Goal: Information Seeking & Learning: Learn about a topic

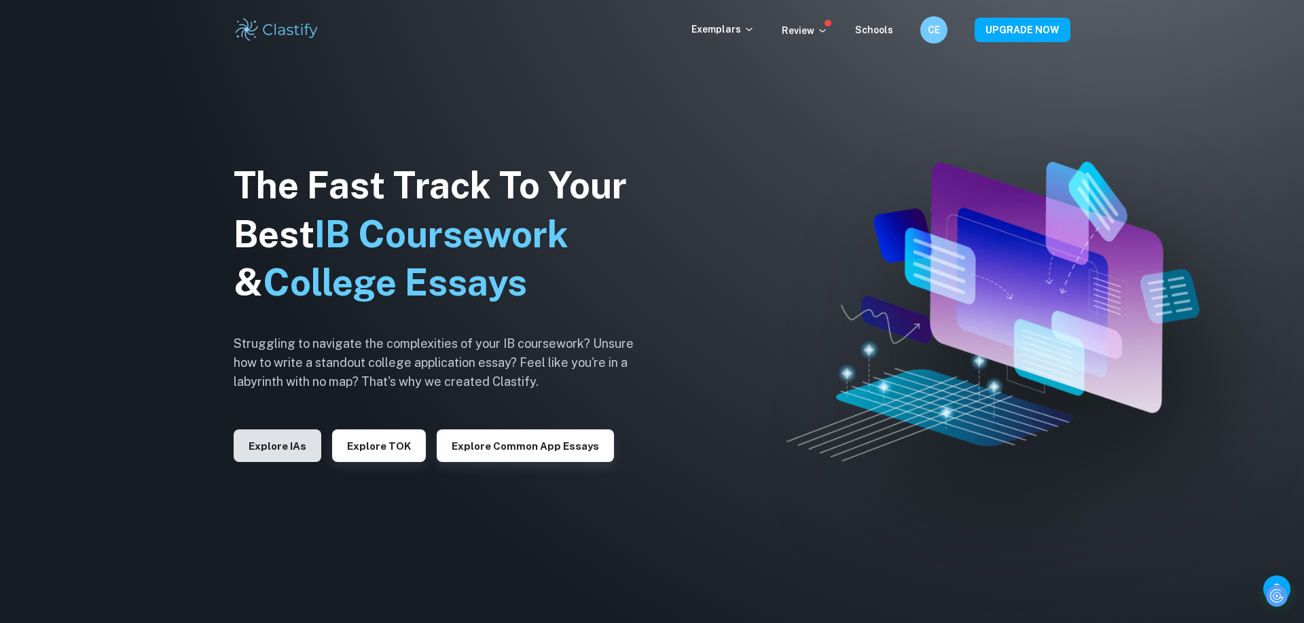
click at [251, 452] on button "Explore IAs" at bounding box center [278, 445] width 88 height 33
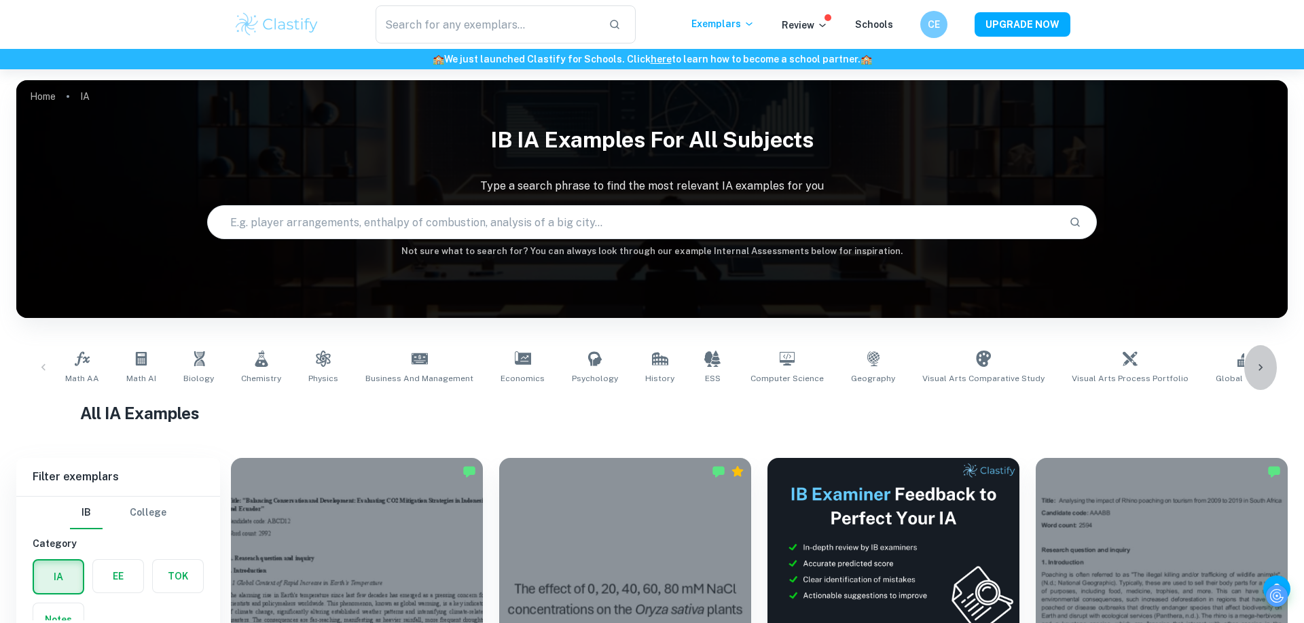
click at [1268, 359] on div at bounding box center [1260, 367] width 33 height 45
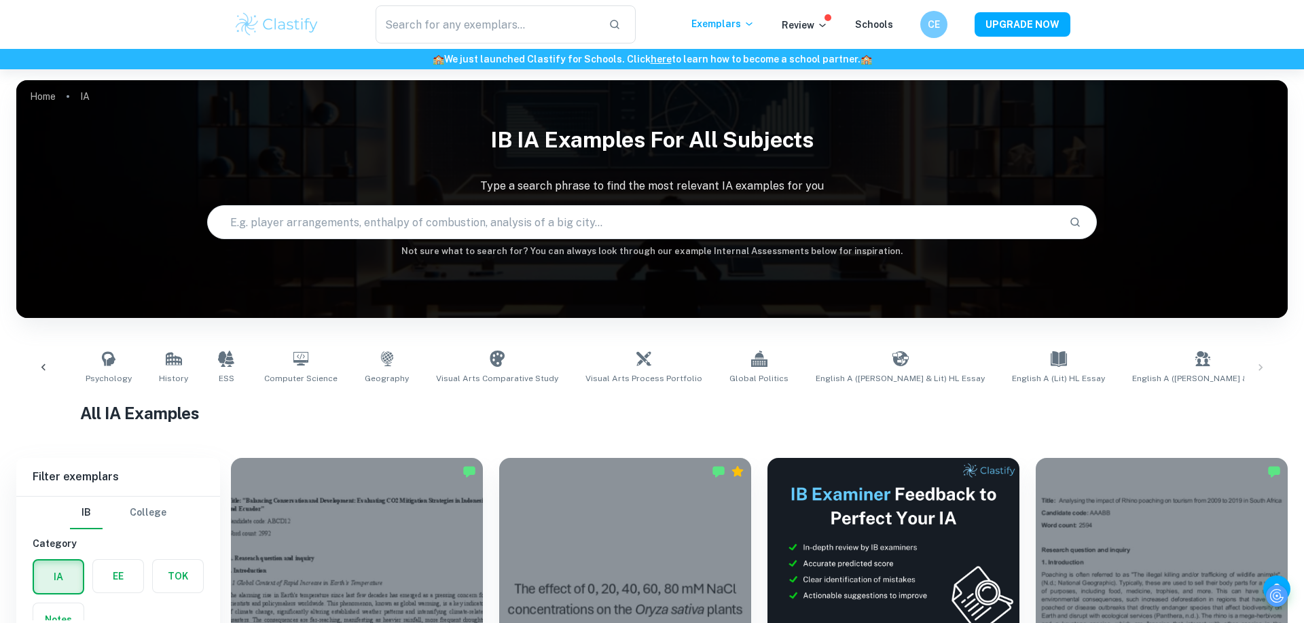
scroll to position [0, 645]
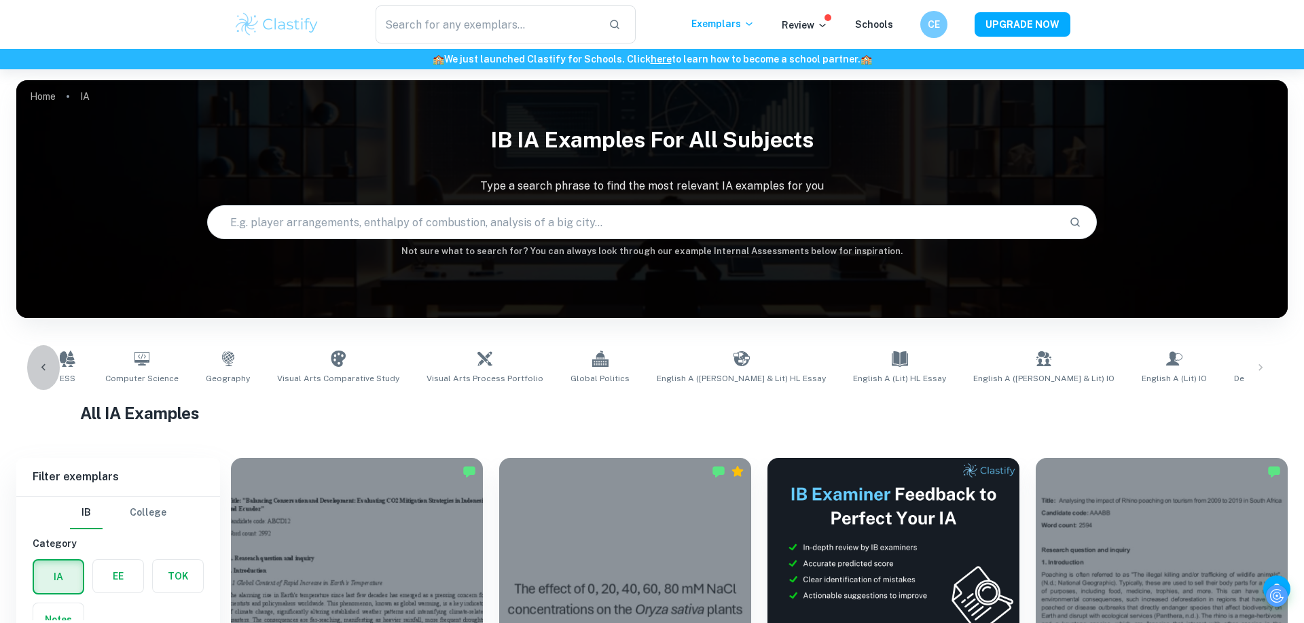
click at [49, 366] on icon at bounding box center [44, 368] width 14 height 14
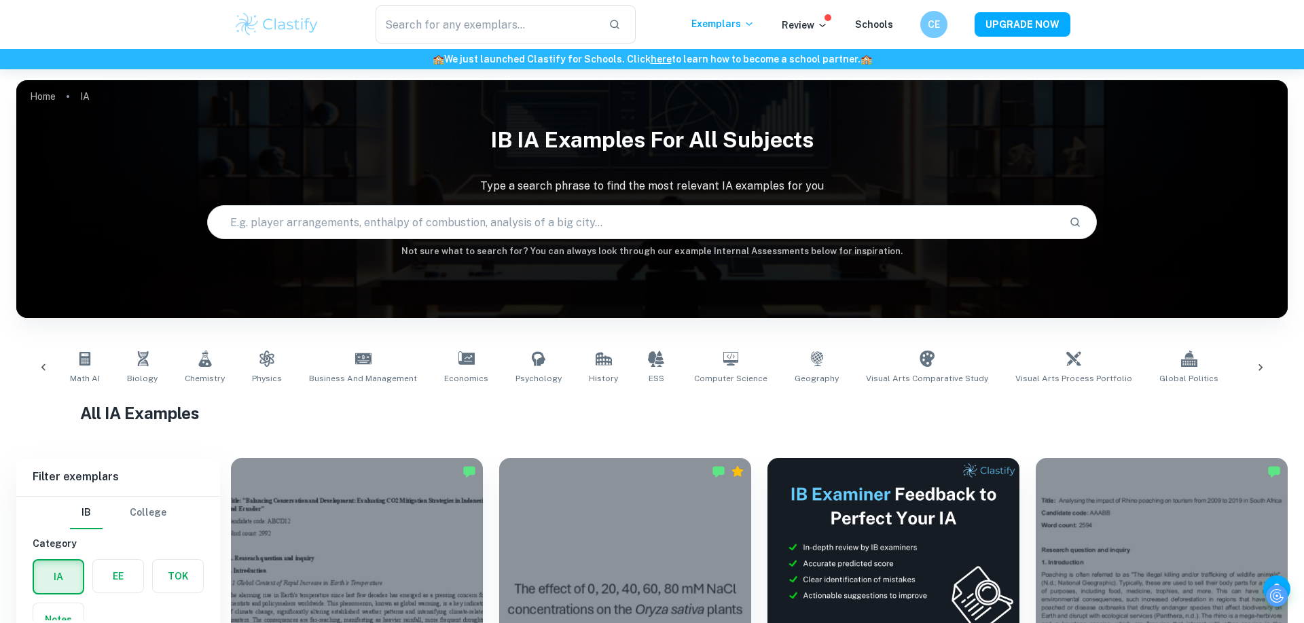
scroll to position [0, 0]
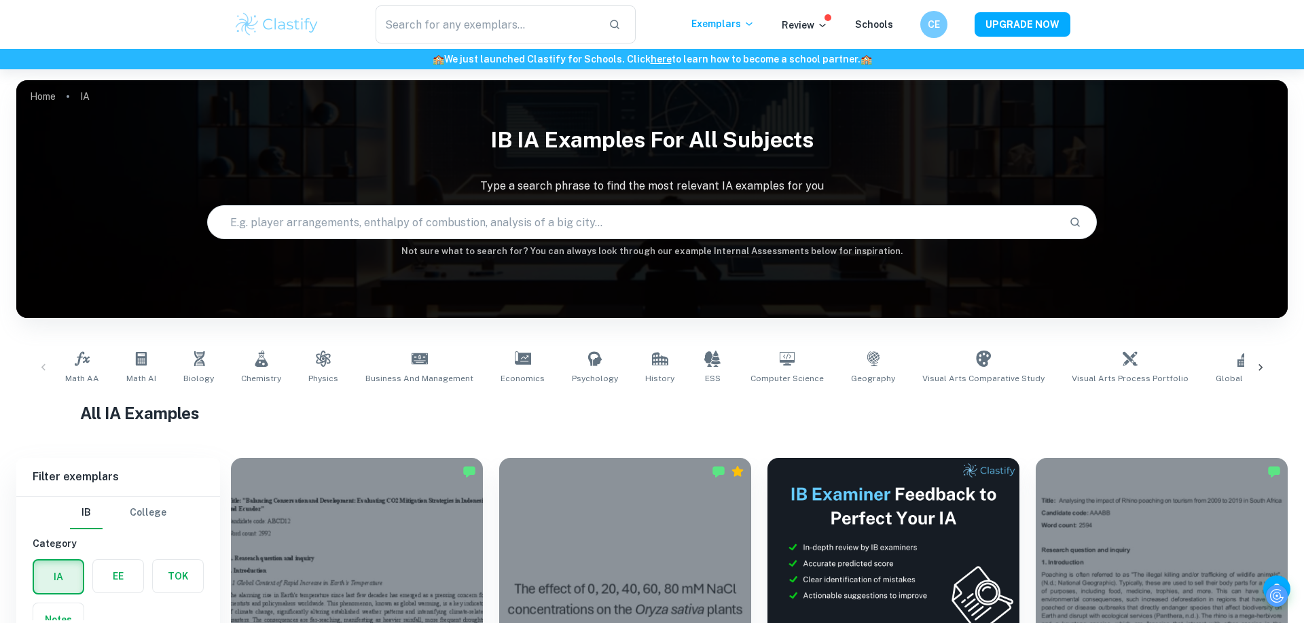
click at [384, 219] on input "text" at bounding box center [633, 222] width 850 height 38
type input "Math AA"
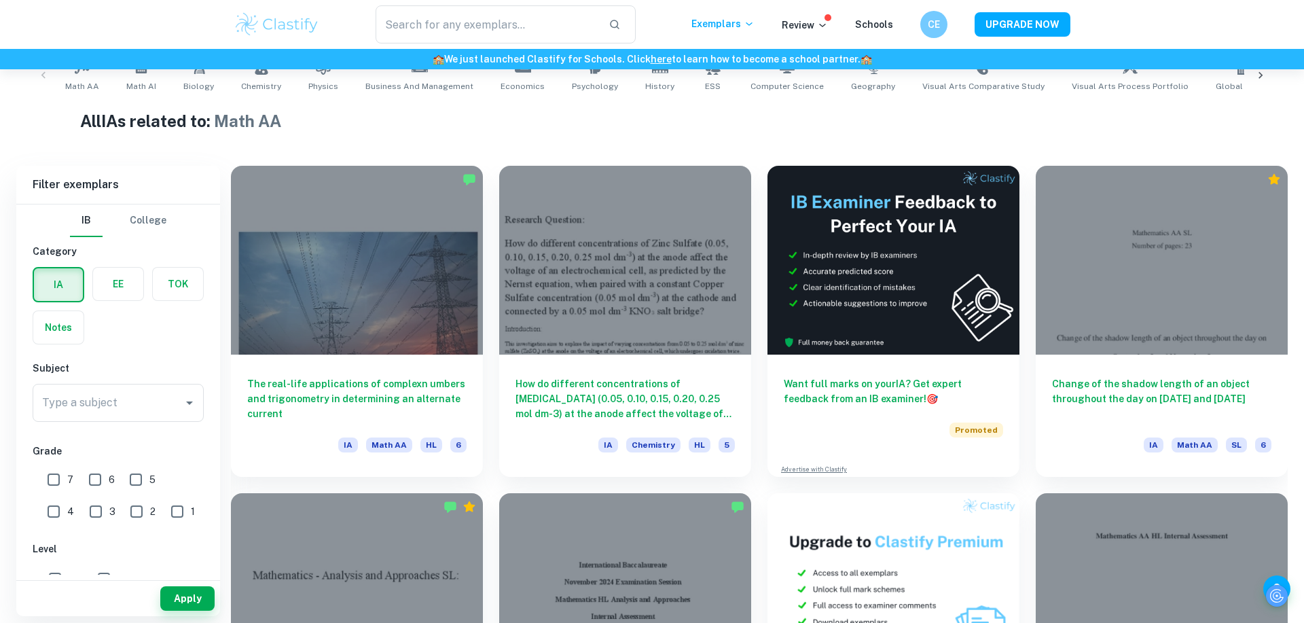
scroll to position [293, 0]
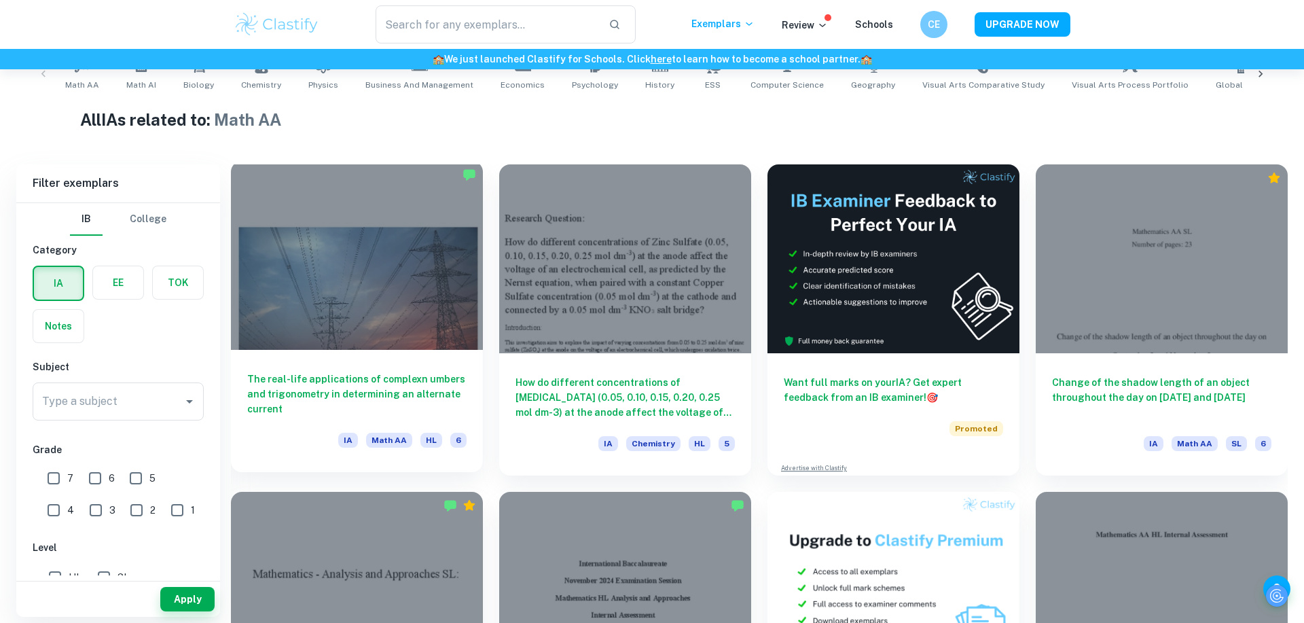
click at [383, 444] on span "Math AA" at bounding box center [389, 439] width 46 height 15
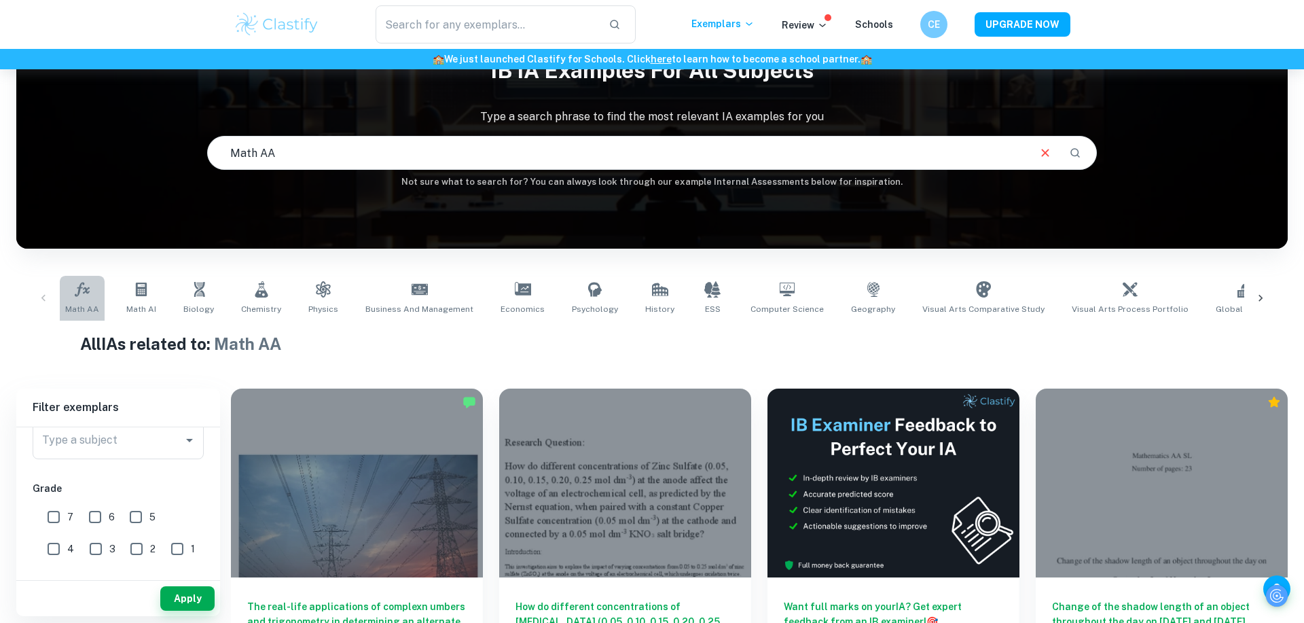
click at [73, 301] on link "Math AA" at bounding box center [82, 298] width 45 height 45
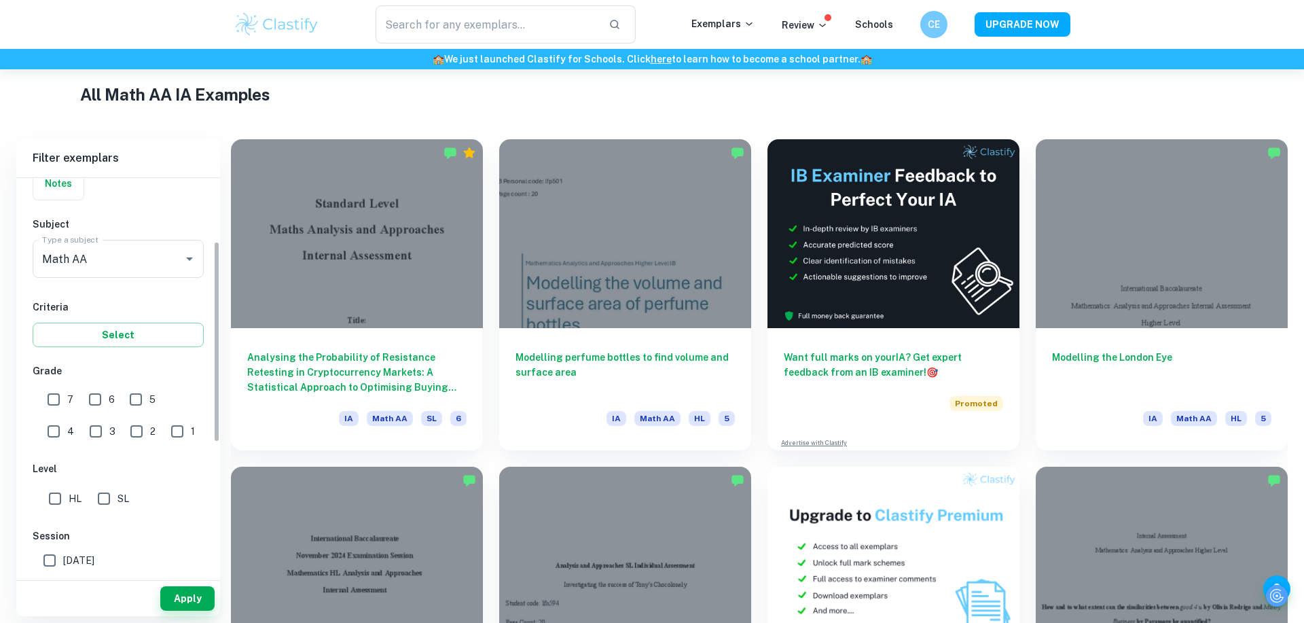
scroll to position [136, 0]
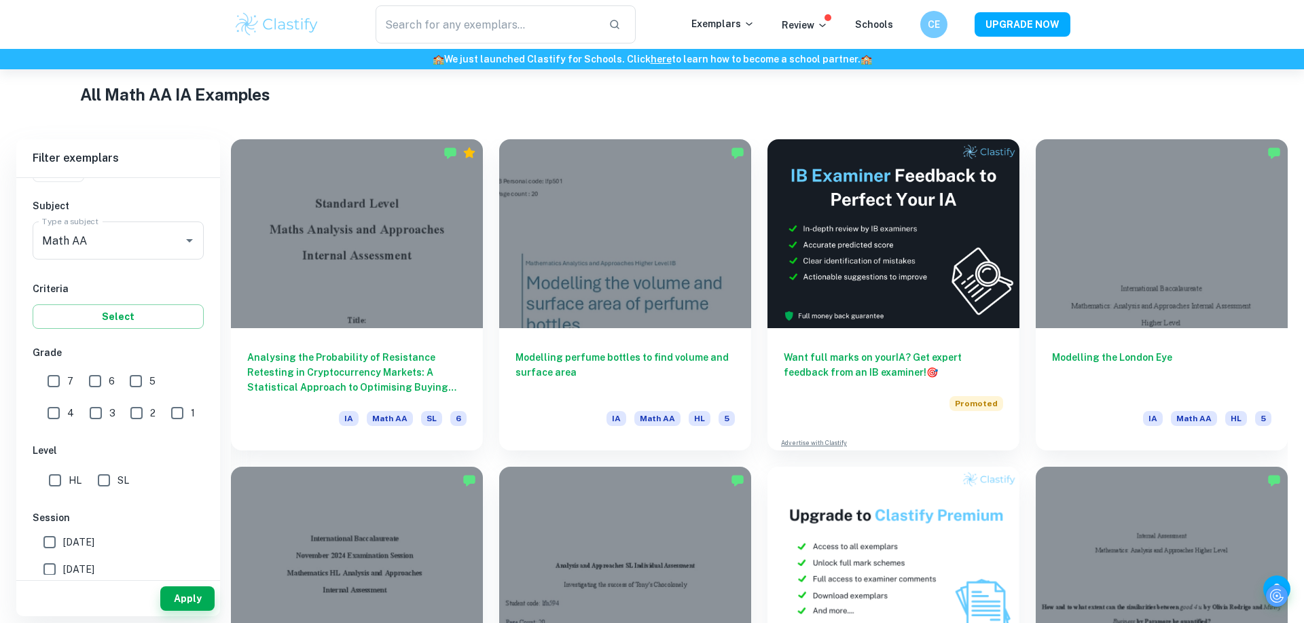
click at [55, 475] on input "HL" at bounding box center [54, 479] width 27 height 27
checkbox input "true"
click at [196, 594] on button "Apply" at bounding box center [187, 598] width 54 height 24
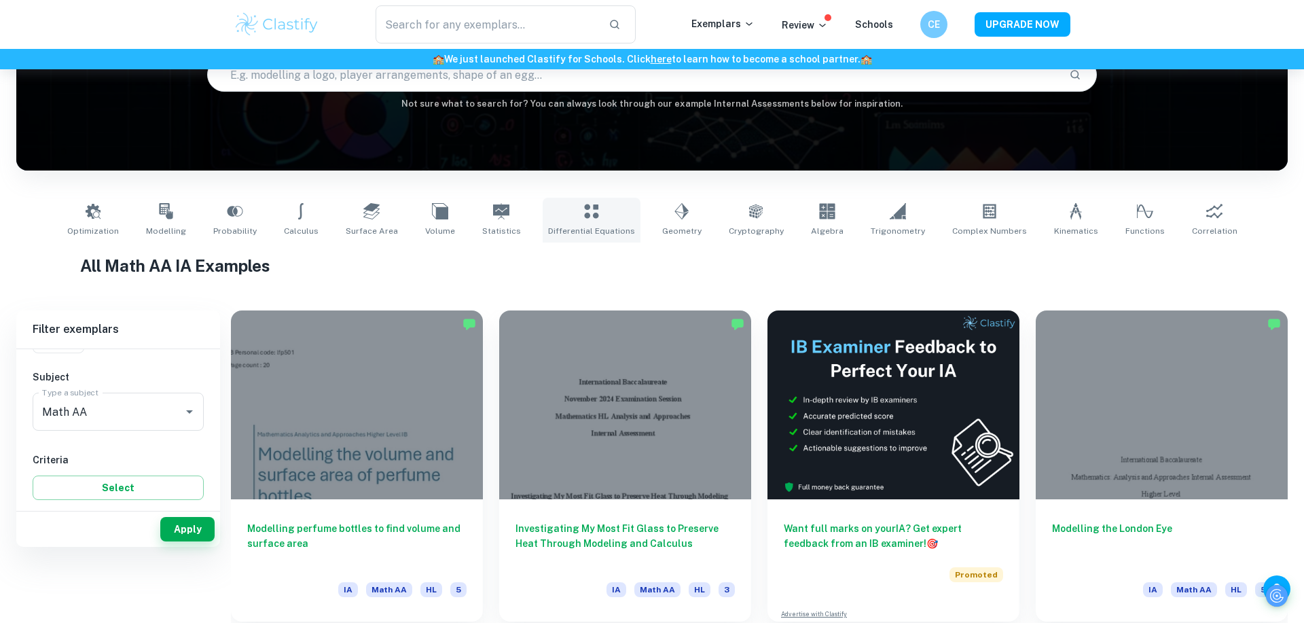
scroll to position [77, 0]
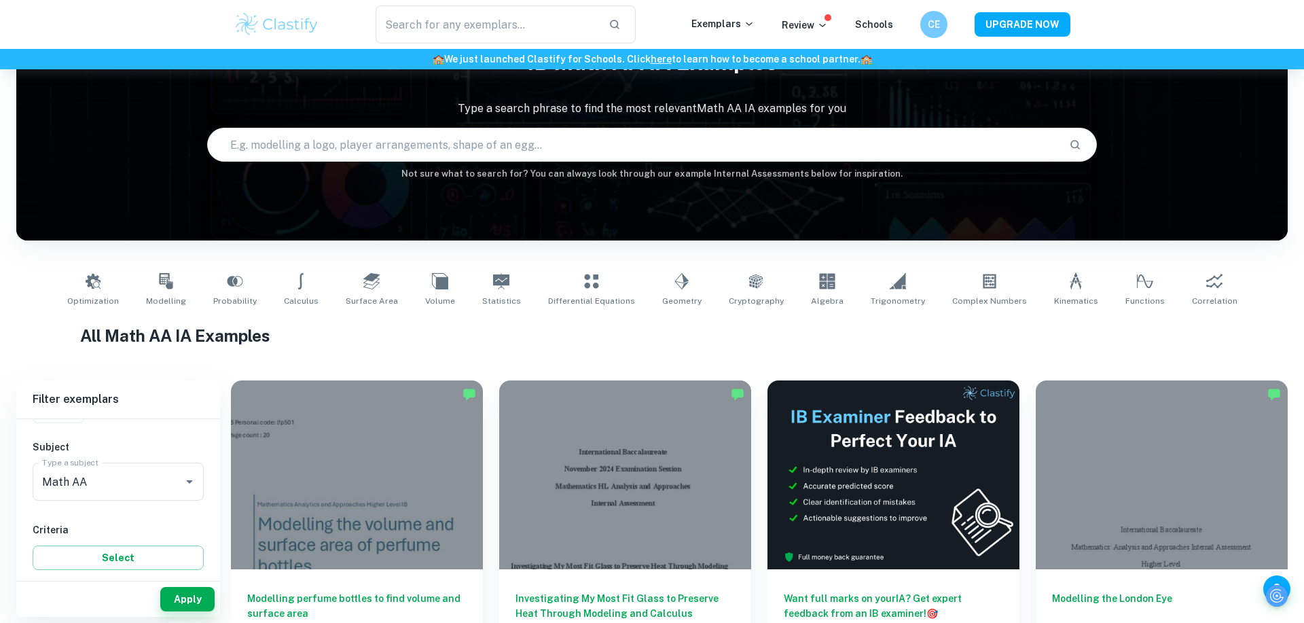
click at [423, 134] on input "text" at bounding box center [633, 145] width 850 height 38
type input "B"
type input "Basketball math AA"
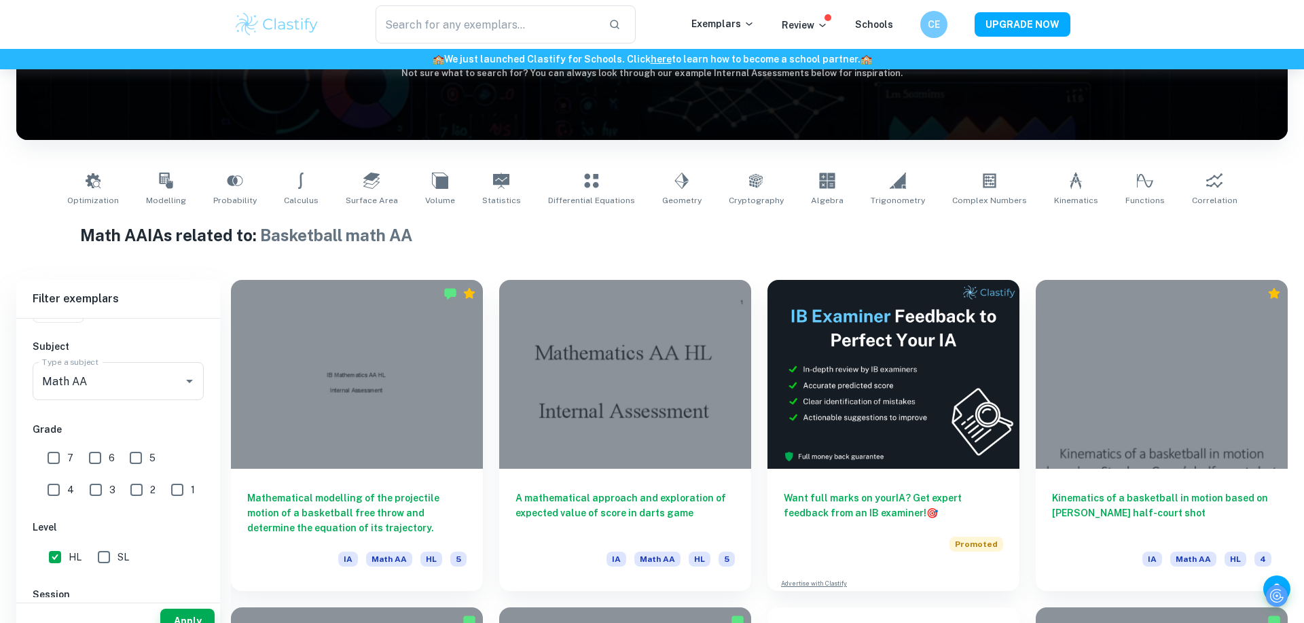
scroll to position [236, 0]
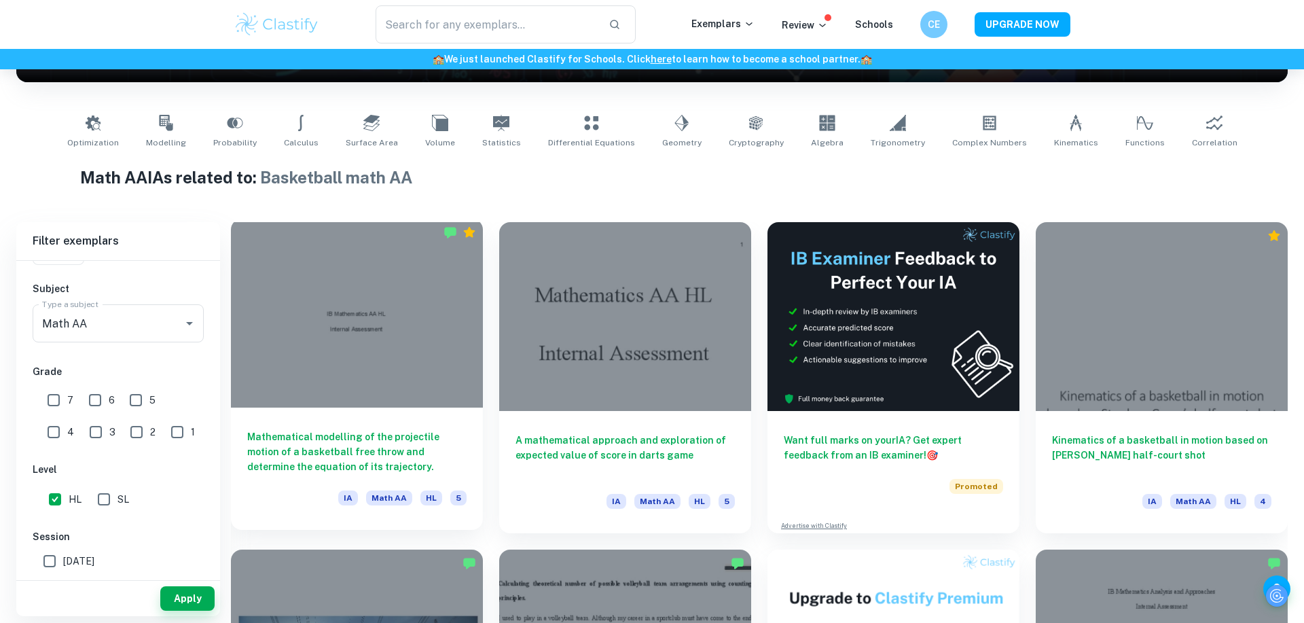
click at [413, 377] on div at bounding box center [357, 313] width 252 height 189
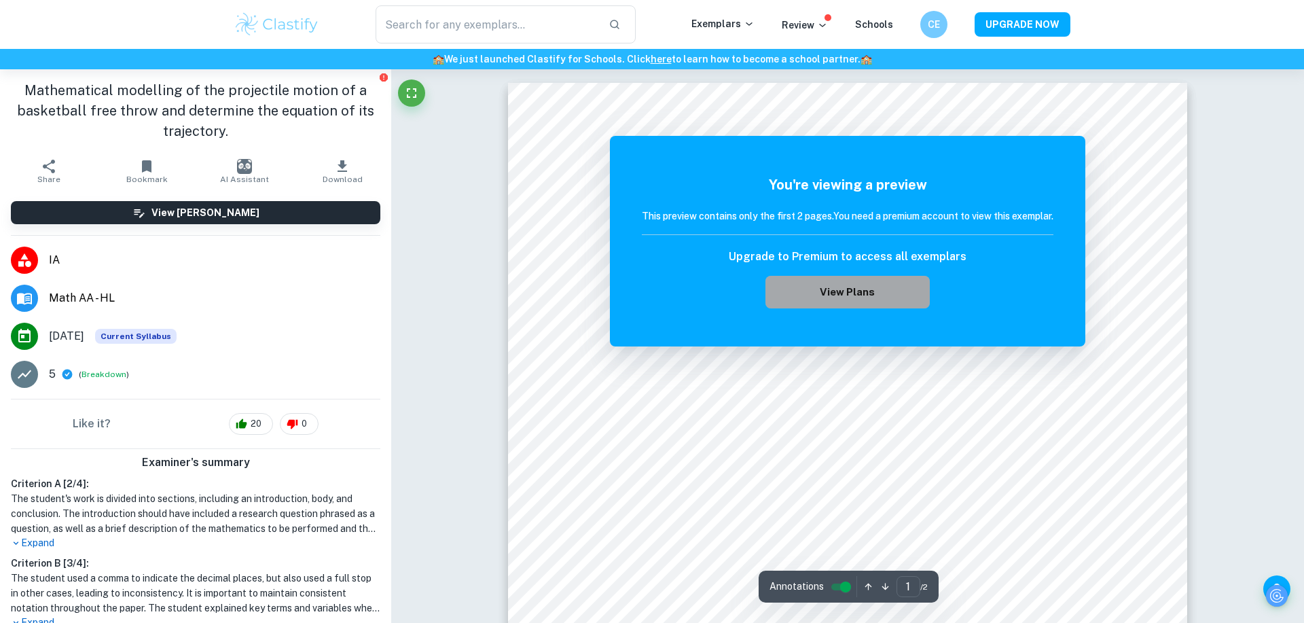
click at [816, 295] on button "View Plans" at bounding box center [847, 292] width 164 height 33
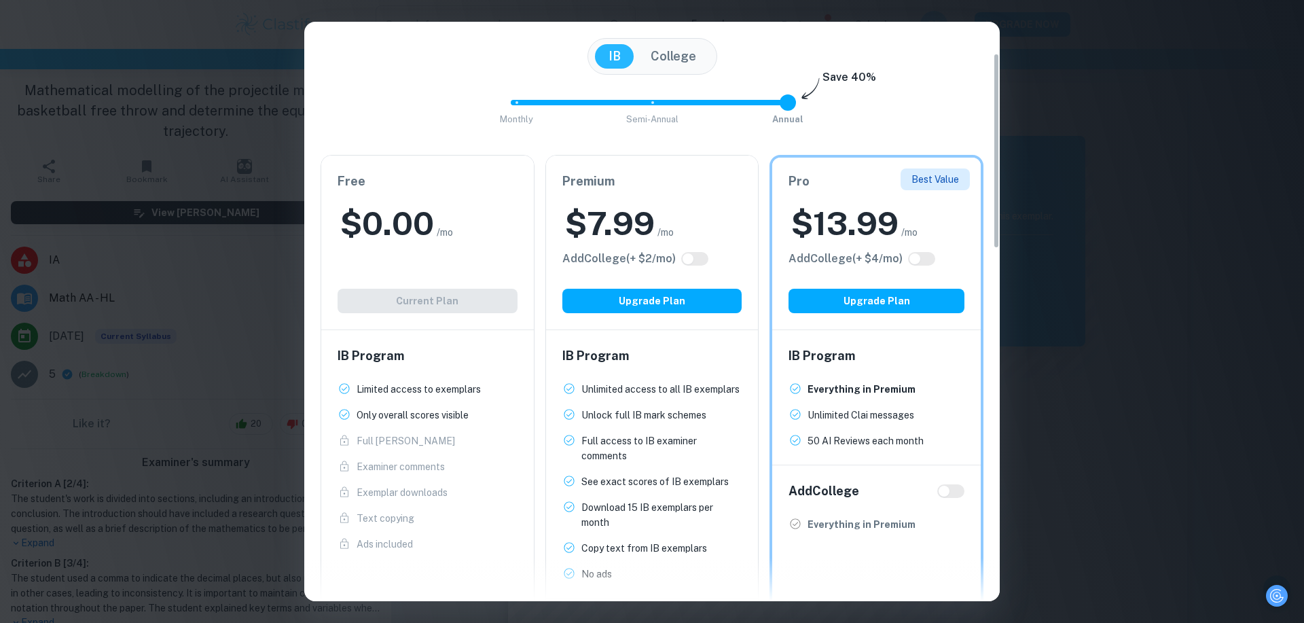
scroll to position [100, 0]
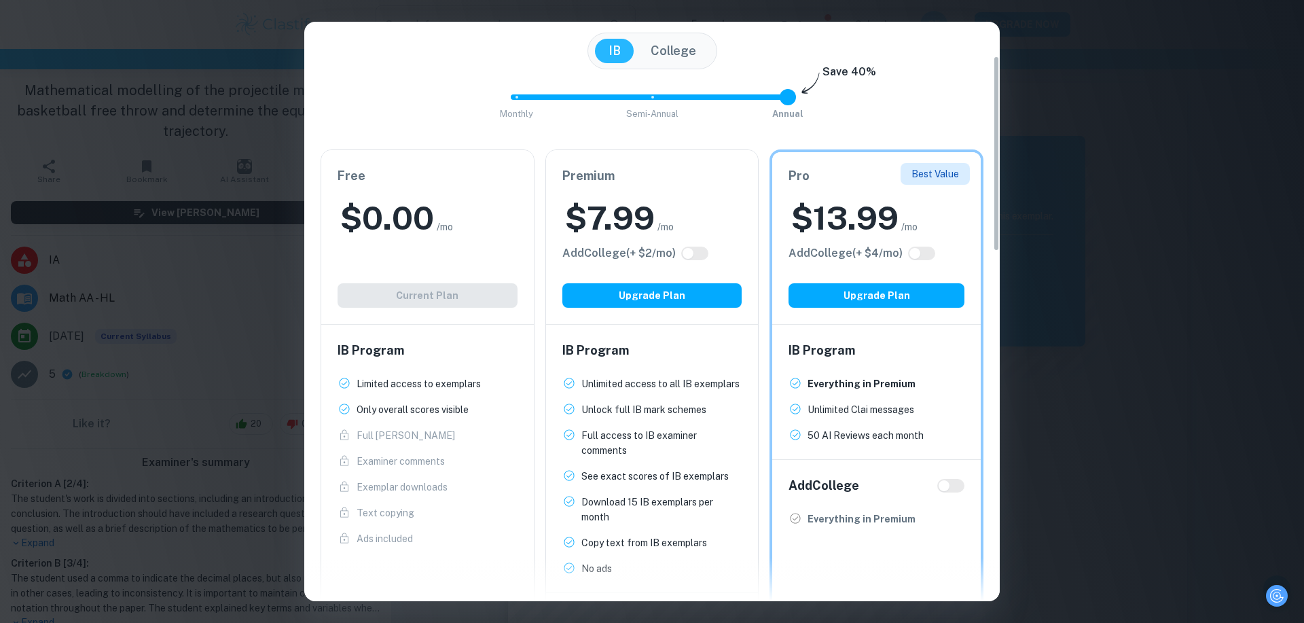
click at [478, 337] on div "IB Program Limited access to exemplars New! Only overall scores visible New! Fu…" at bounding box center [427, 444] width 213 height 238
click at [626, 194] on div "Premium $ 7.99 /mo Add College (+ $ 2 /mo) Upgrade Plan" at bounding box center [652, 237] width 213 height 174
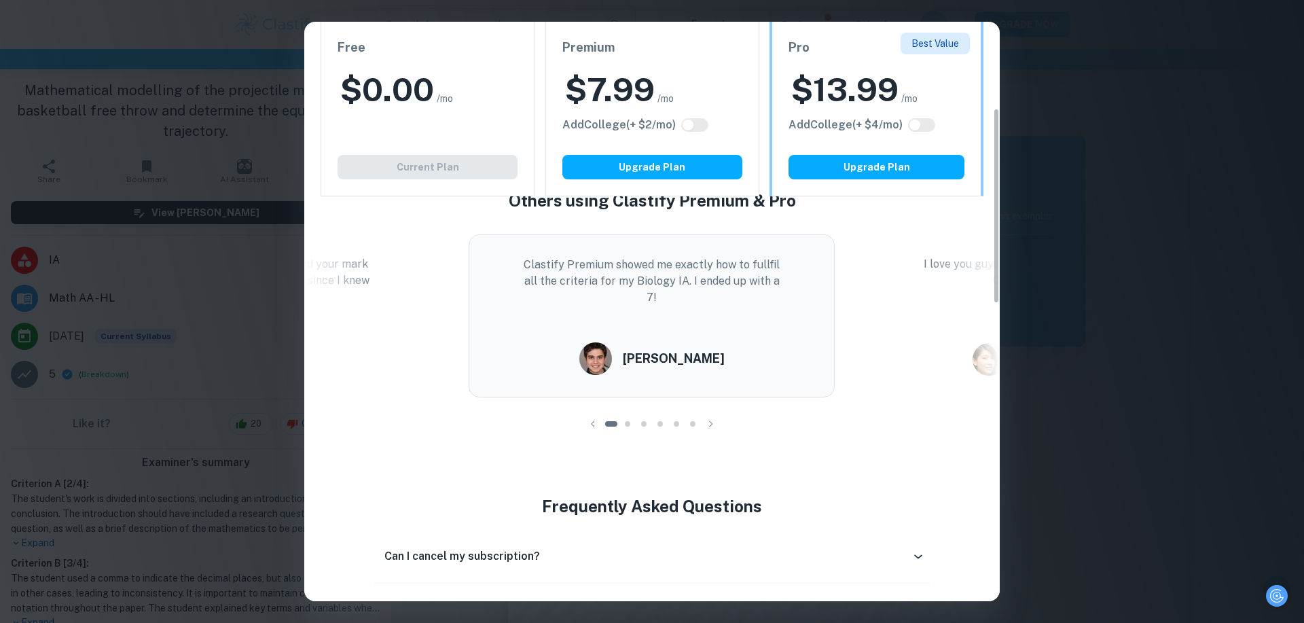
scroll to position [0, 0]
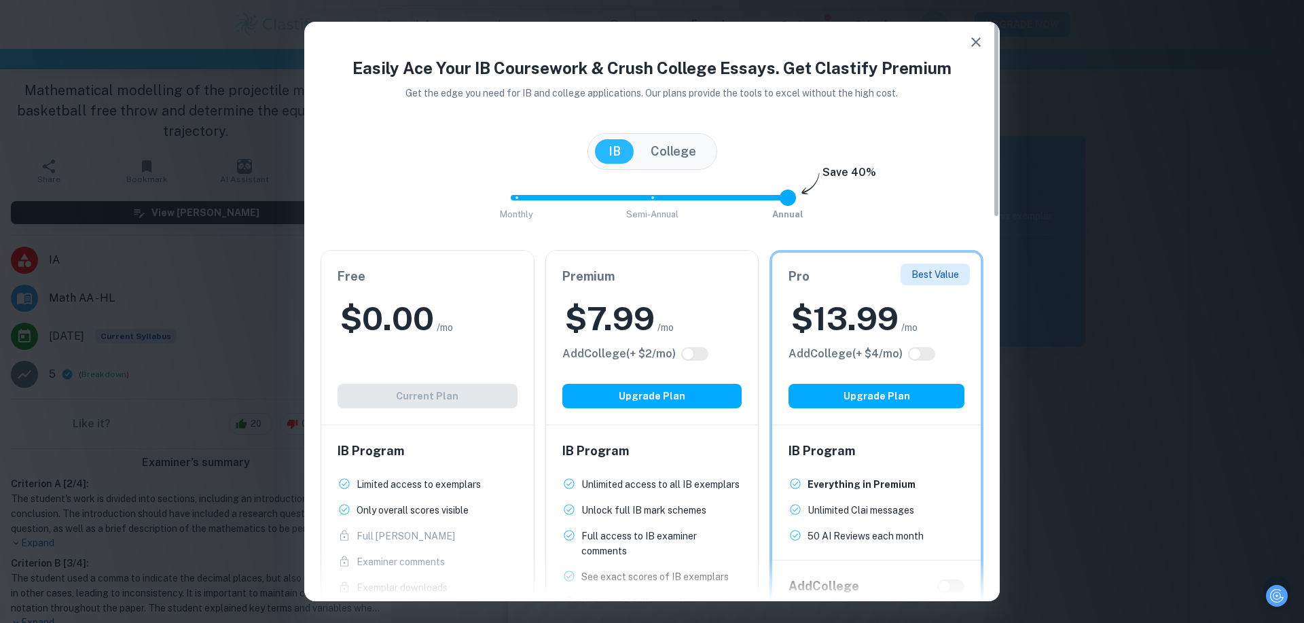
click at [976, 37] on icon "button" at bounding box center [975, 42] width 16 height 16
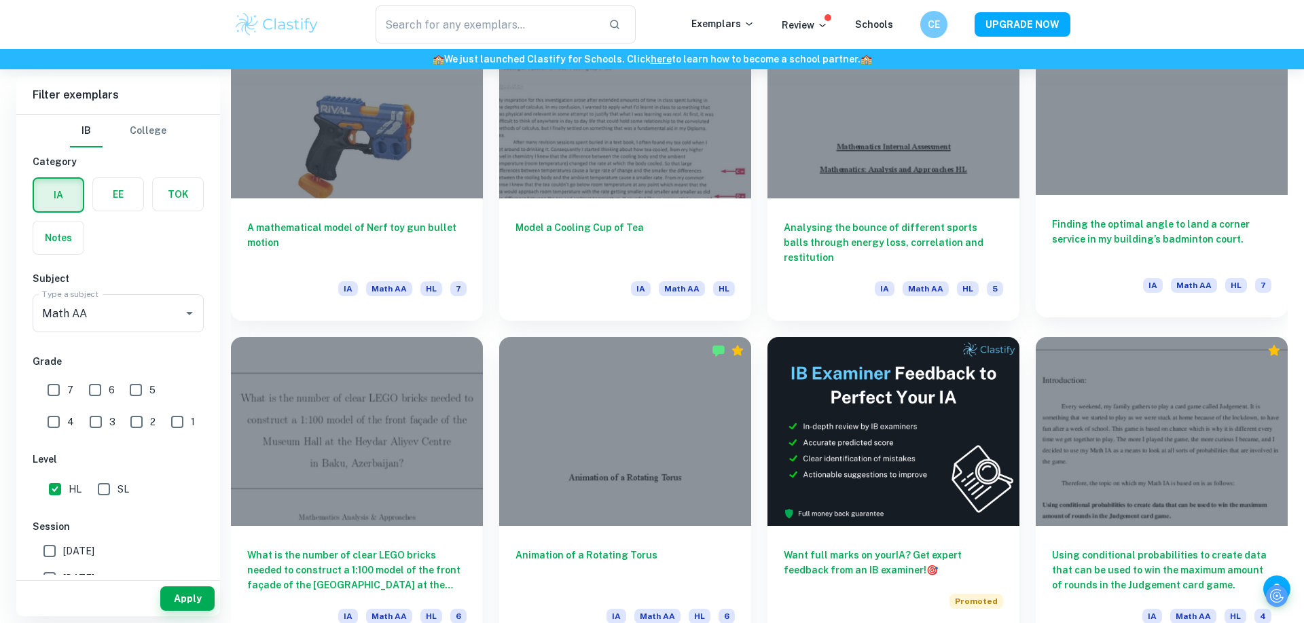
scroll to position [1420, 0]
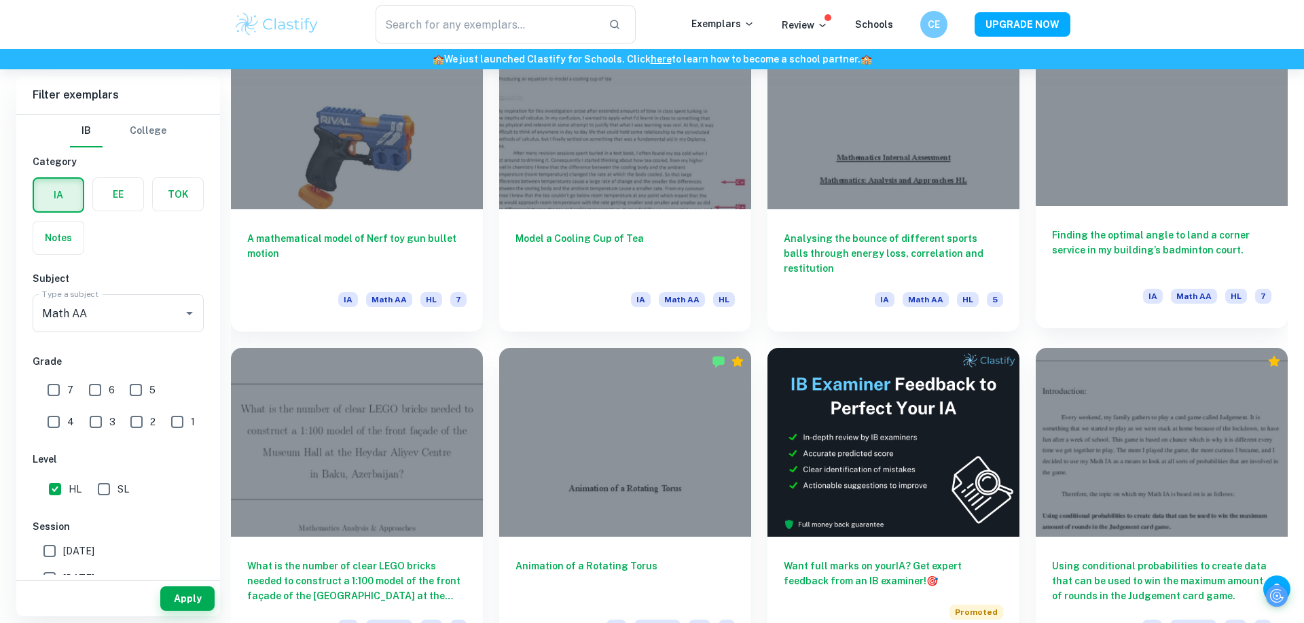
click at [1190, 133] on div at bounding box center [1161, 111] width 252 height 189
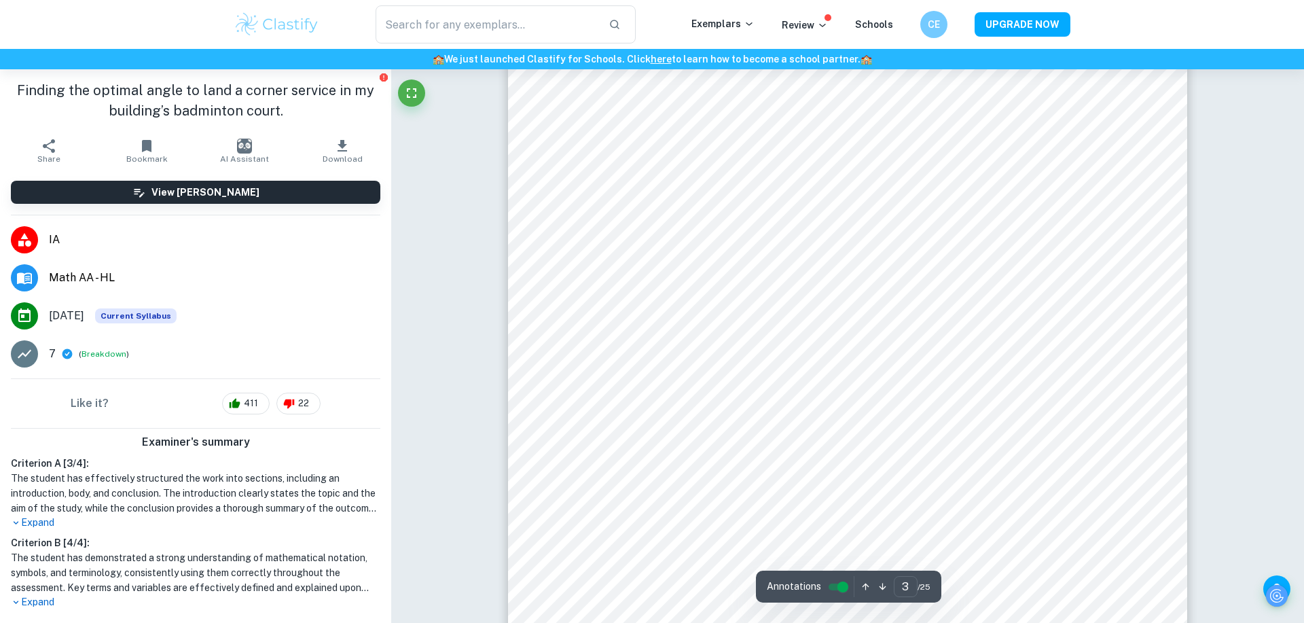
scroll to position [2247, 0]
type input "7"
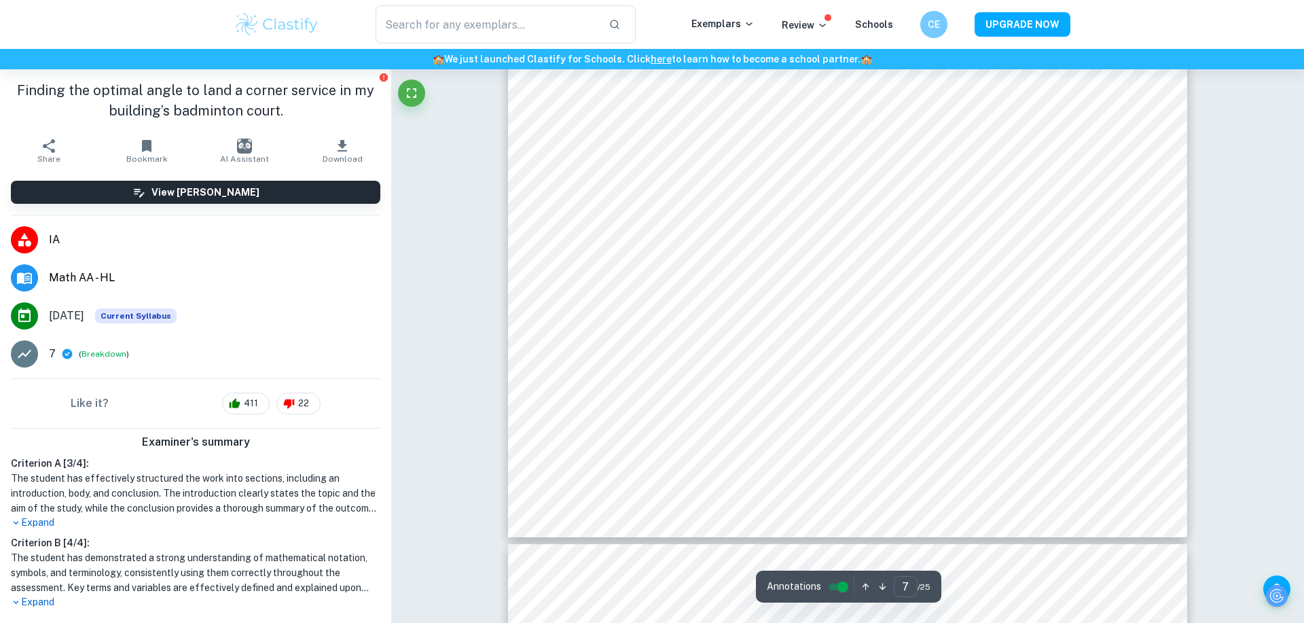
scroll to position [6558, 0]
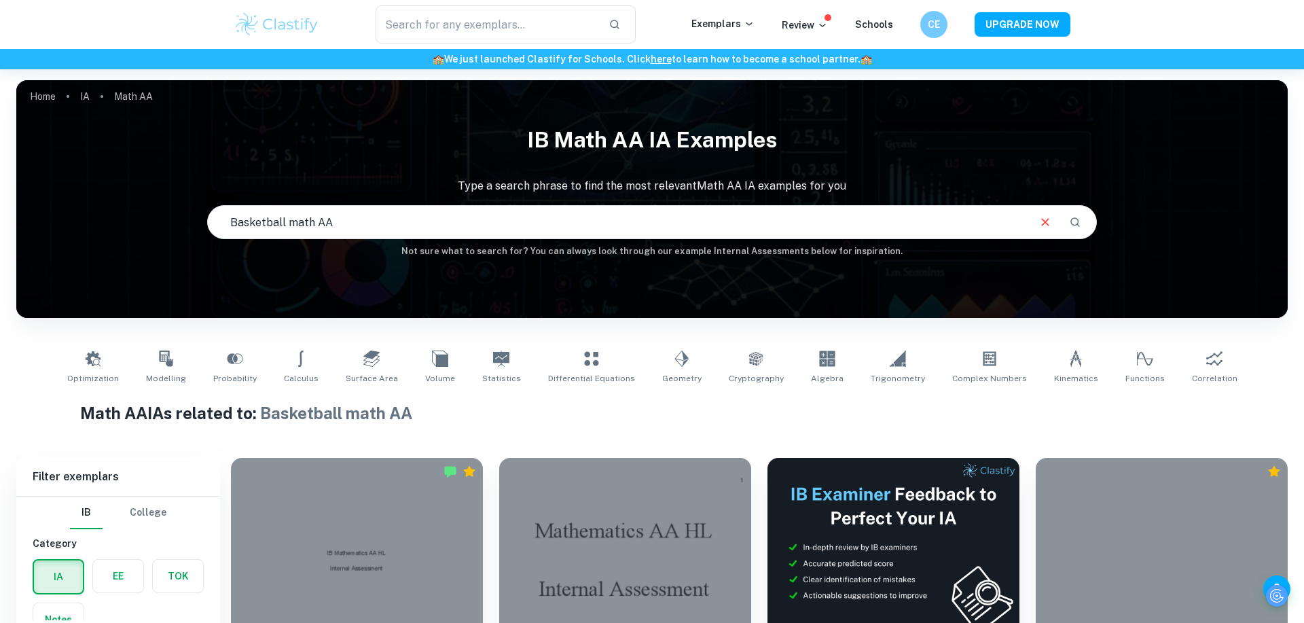
click at [506, 228] on input "Basketball math AA" at bounding box center [617, 222] width 819 height 38
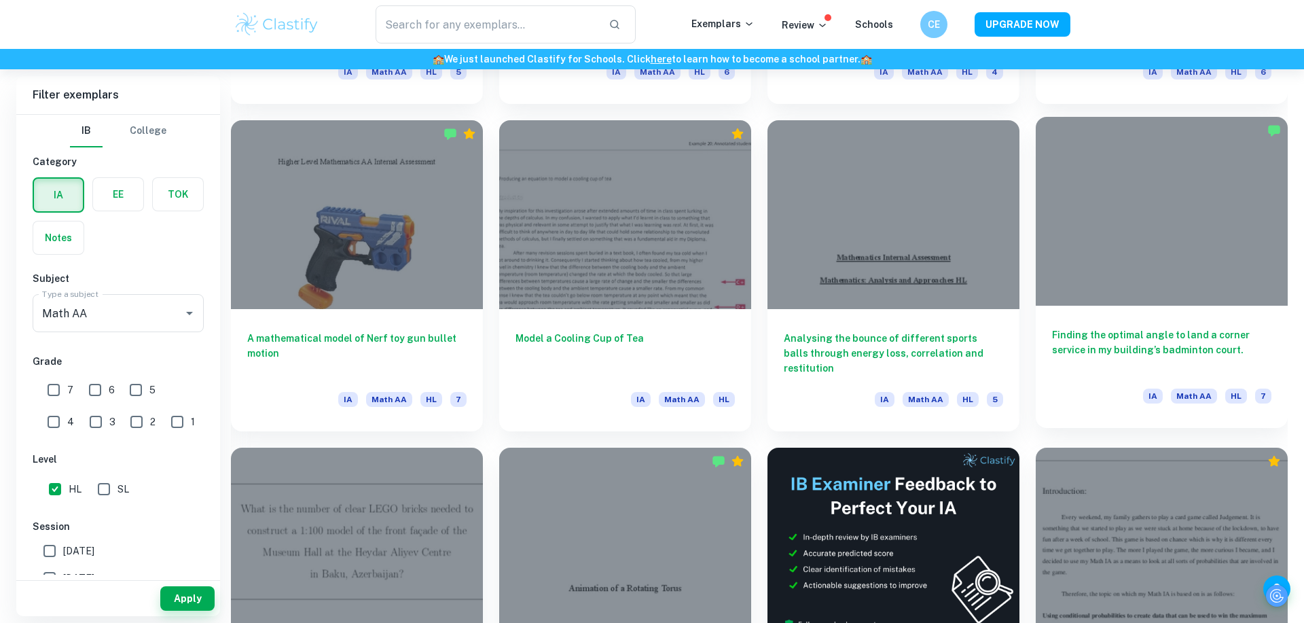
scroll to position [1318, 0]
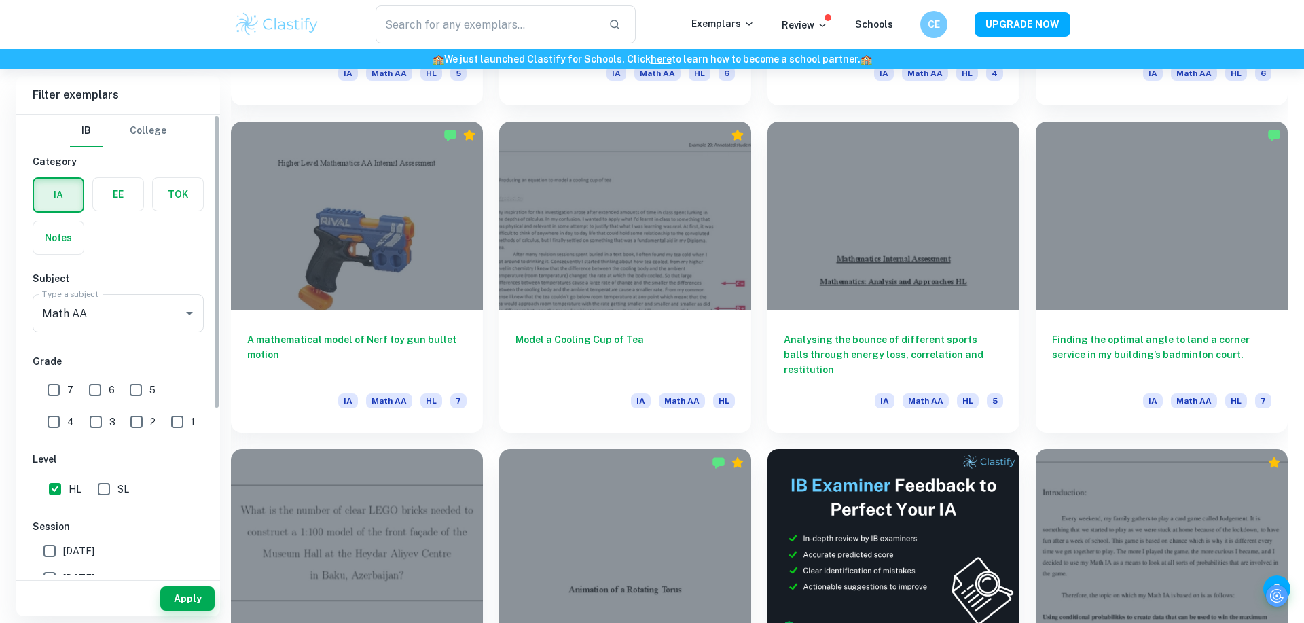
click at [54, 383] on input "7" at bounding box center [53, 389] width 27 height 27
checkbox input "true"
click at [192, 593] on button "Apply" at bounding box center [187, 598] width 54 height 24
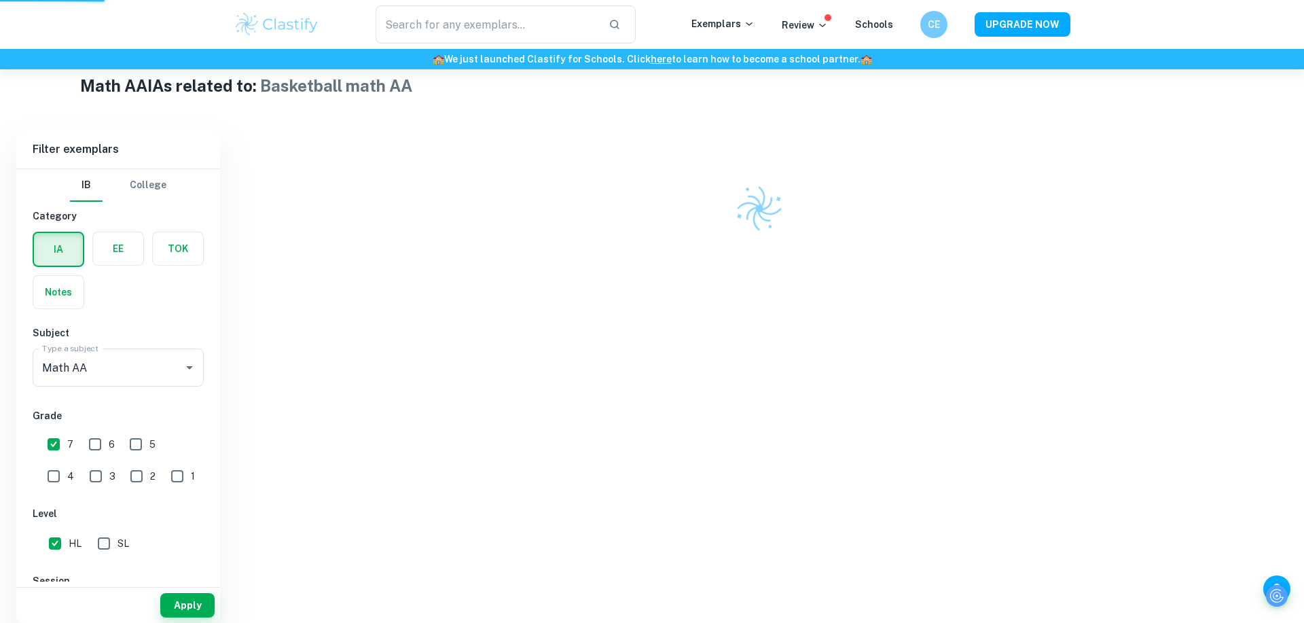
scroll to position [280, 0]
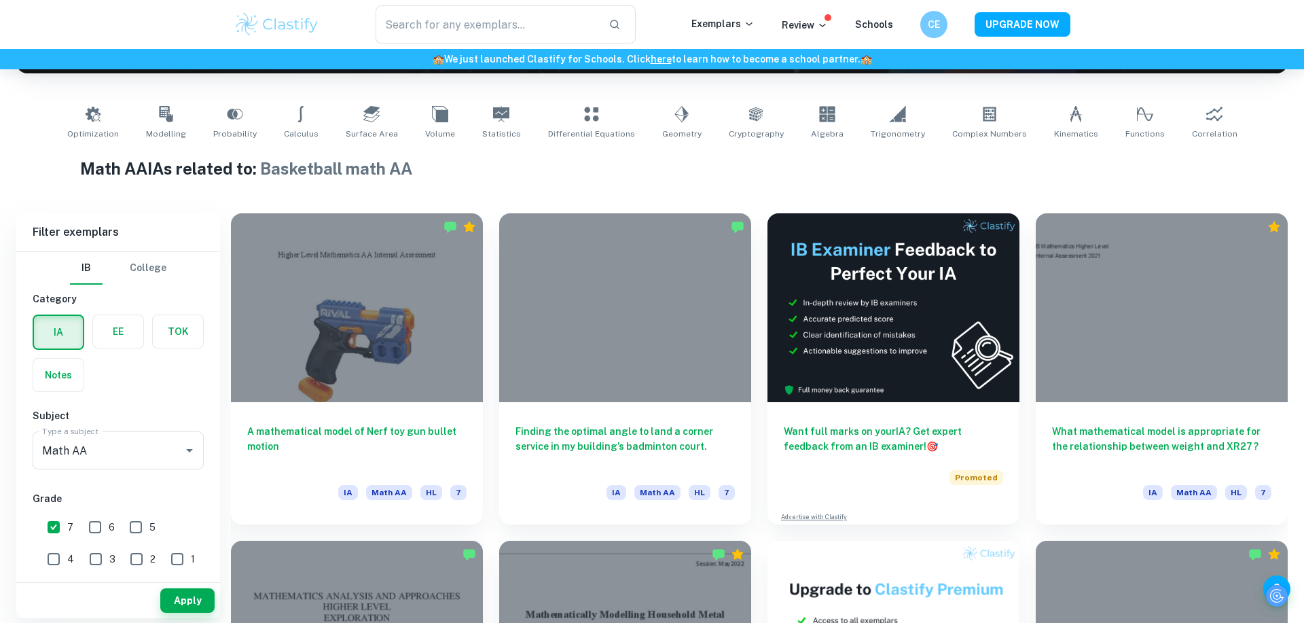
scroll to position [246, 0]
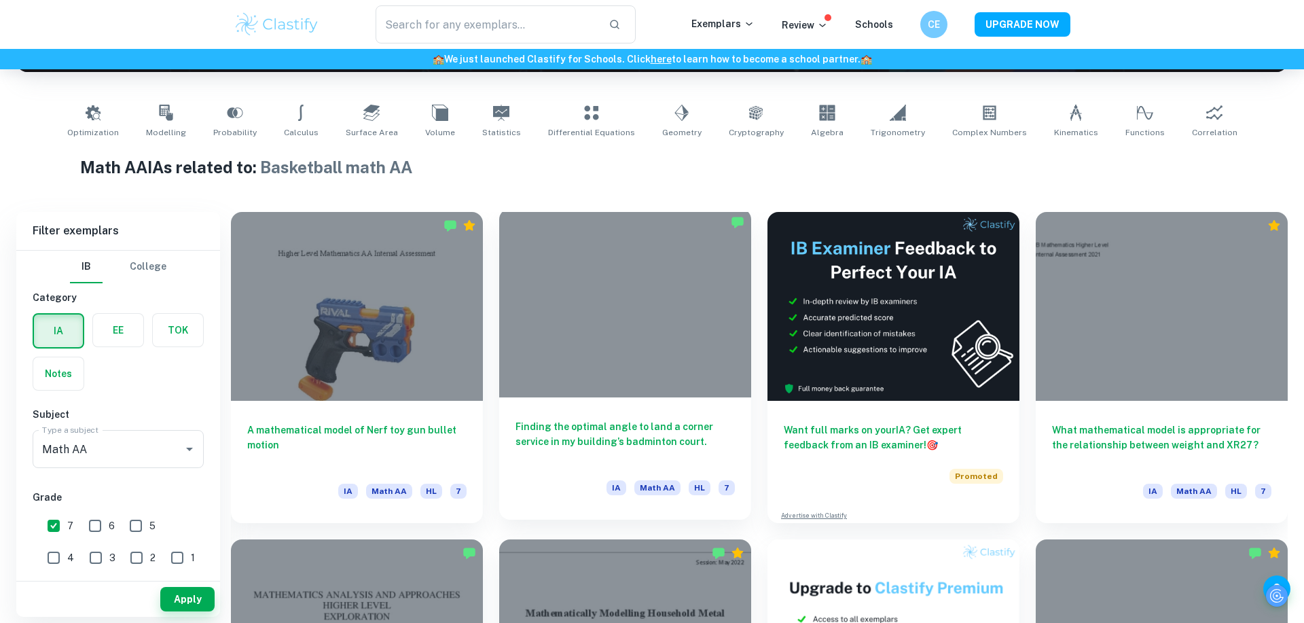
click at [600, 314] on div at bounding box center [625, 302] width 252 height 189
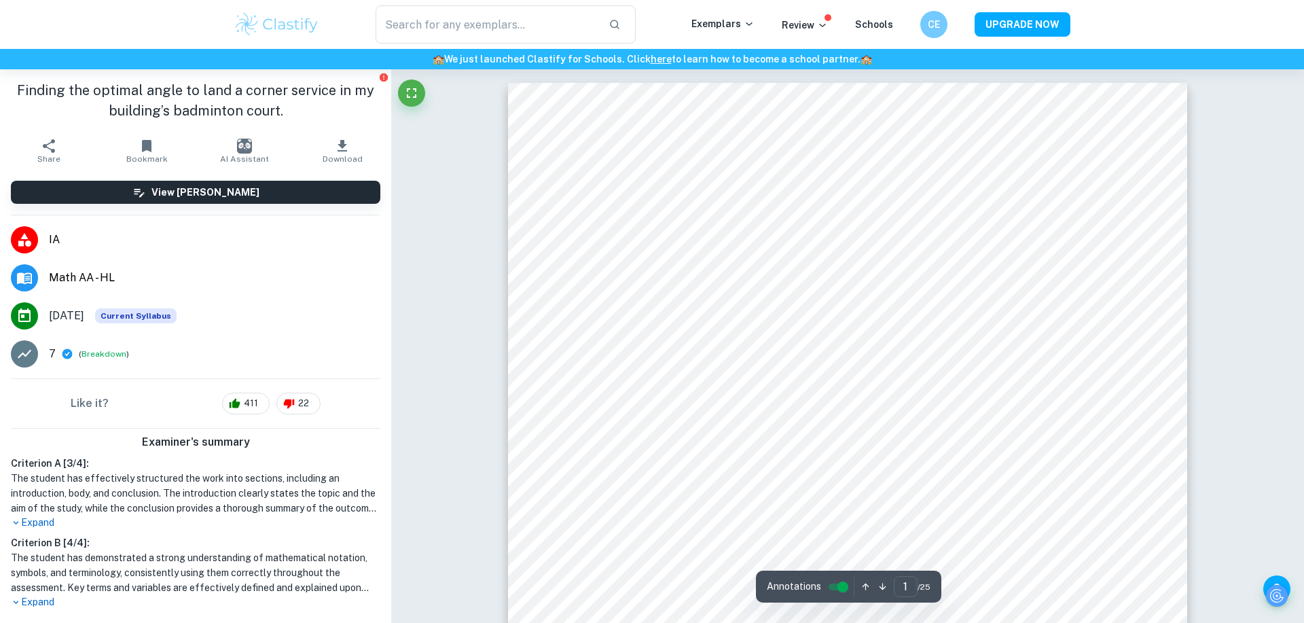
click at [145, 143] on icon "button" at bounding box center [147, 146] width 10 height 12
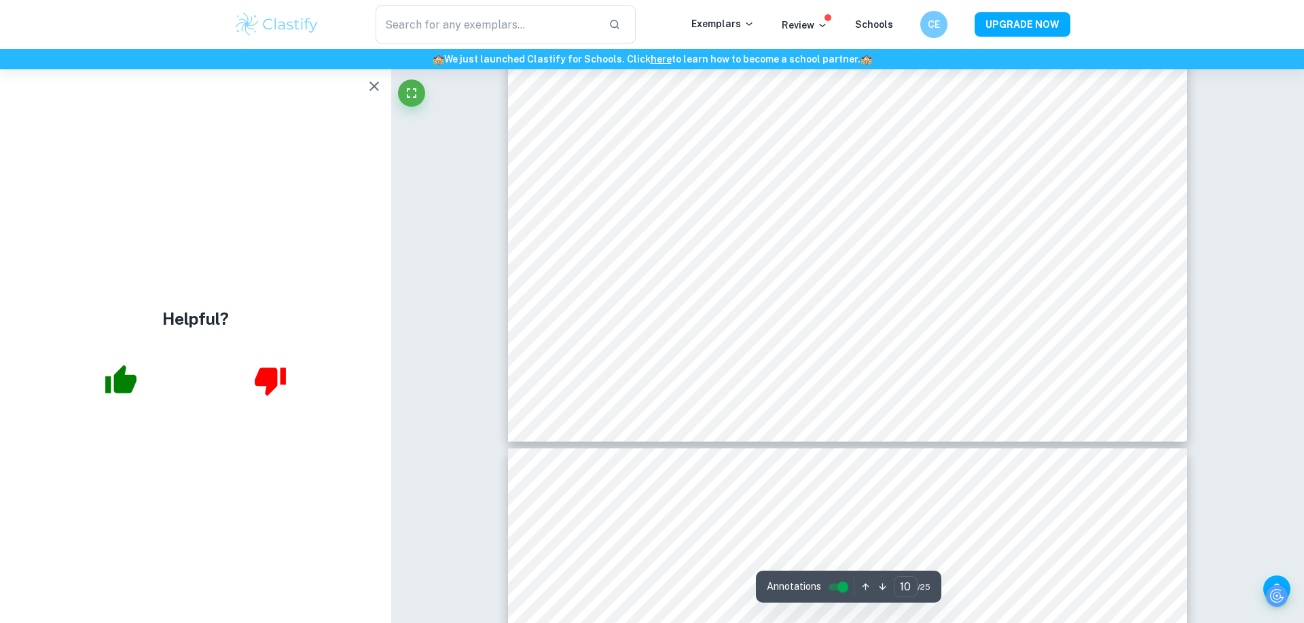
scroll to position [9637, 0]
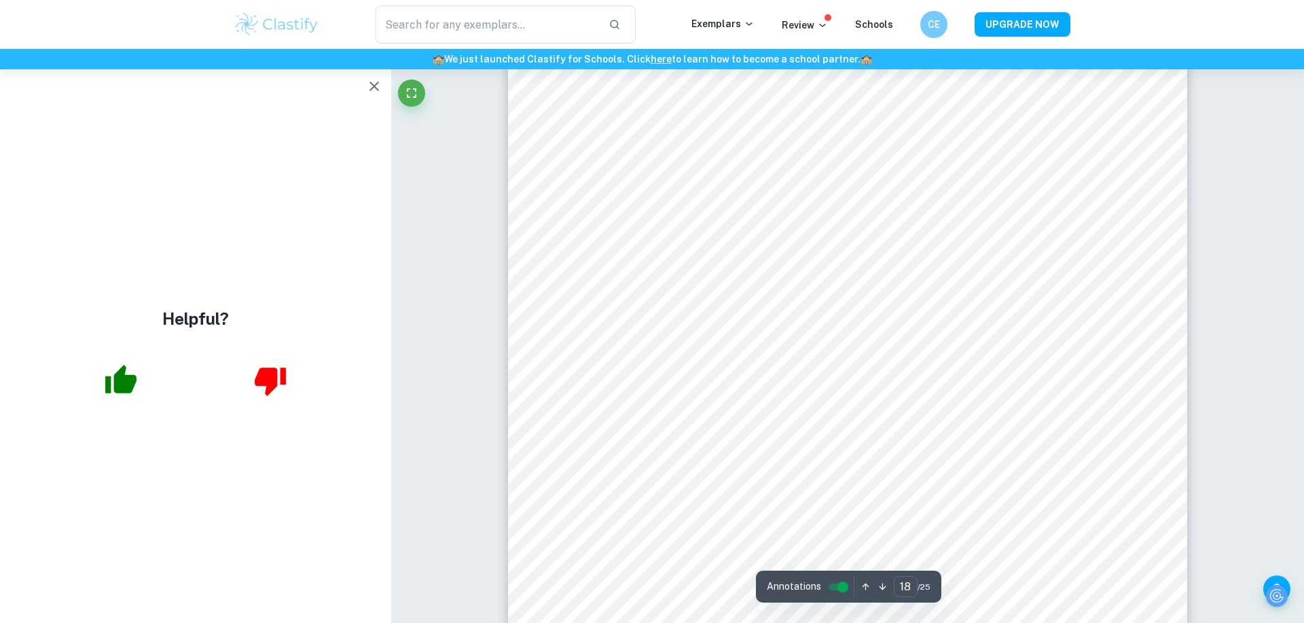
type input "17"
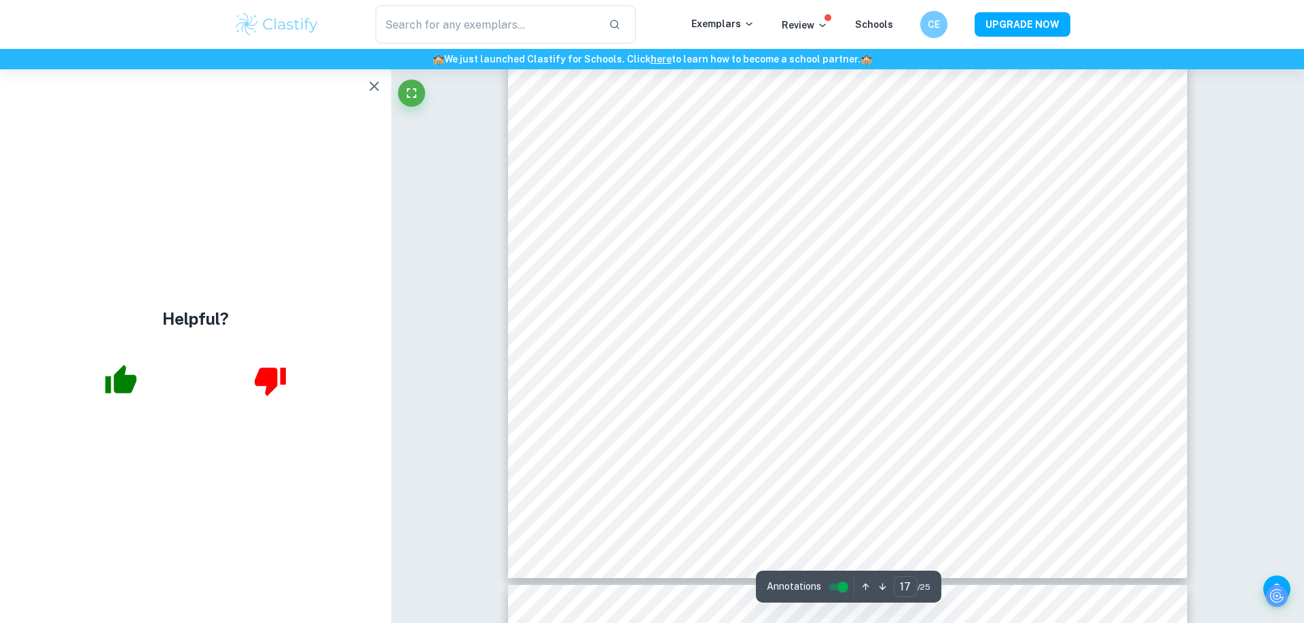
scroll to position [16014, 0]
